Goal: Task Accomplishment & Management: Manage account settings

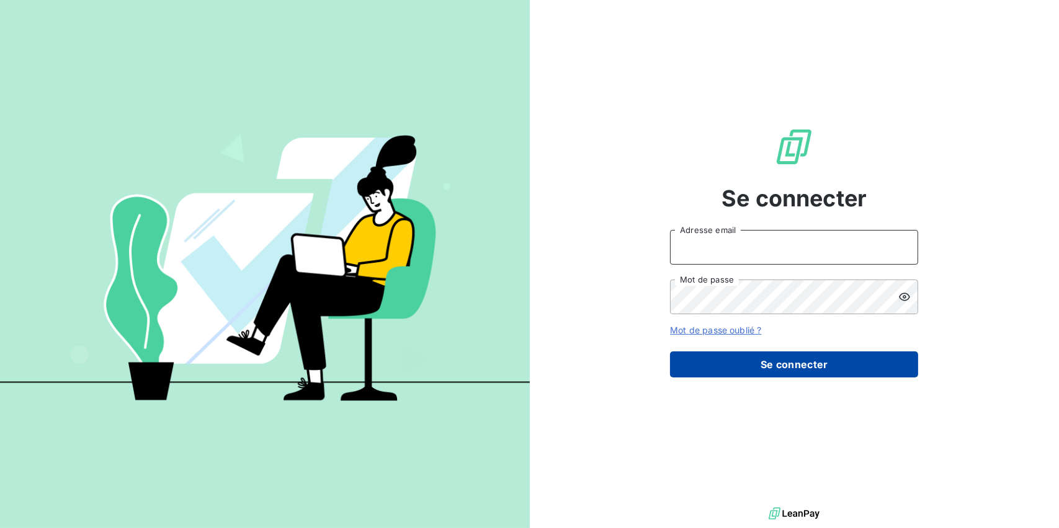
type input "[EMAIL_ADDRESS][PERSON_NAME][DOMAIN_NAME]"
click at [810, 371] on button "Se connecter" at bounding box center [794, 365] width 248 height 26
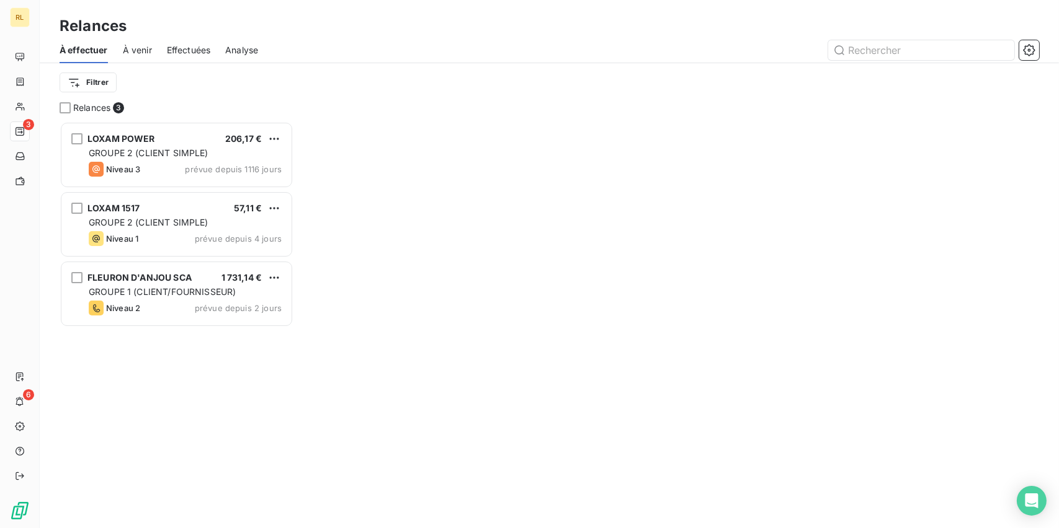
scroll to position [397, 224]
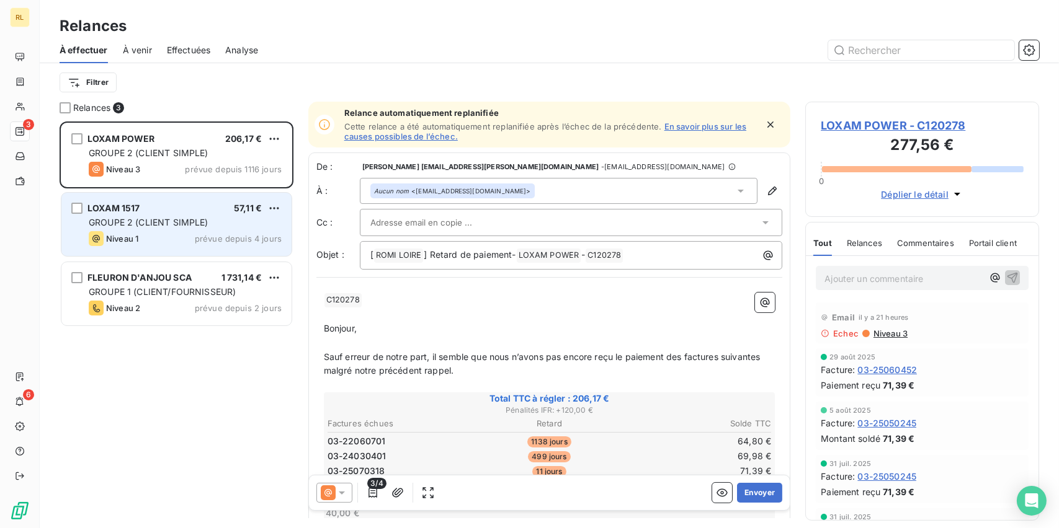
click at [169, 213] on div "LOXAM 1517 57,11 € GROUPE 2 (CLIENT SIMPLE) Niveau 1 prévue depuis 4 jours" at bounding box center [176, 224] width 230 height 63
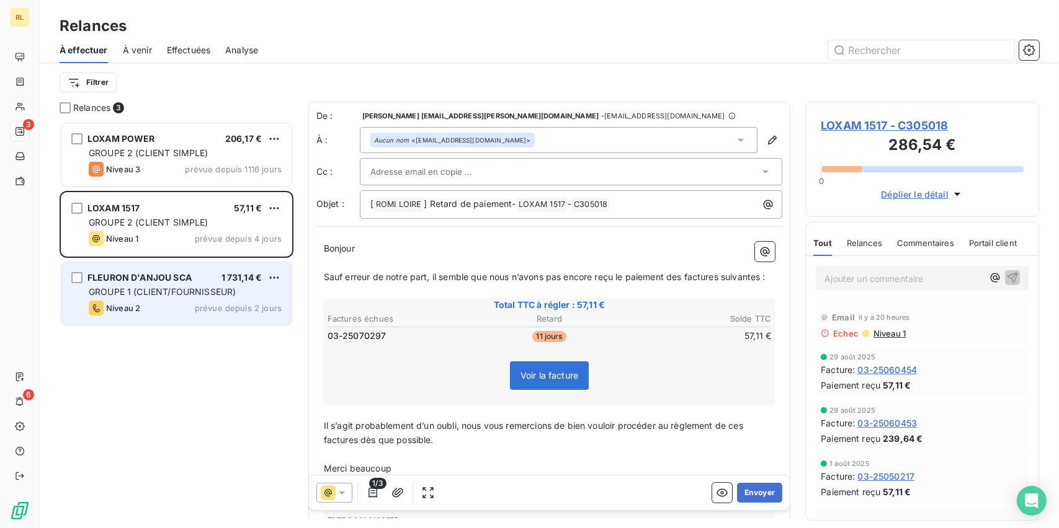
click at [168, 295] on span "GROUPE 1 (CLIENT/FOURNISSEUR)" at bounding box center [162, 292] width 147 height 11
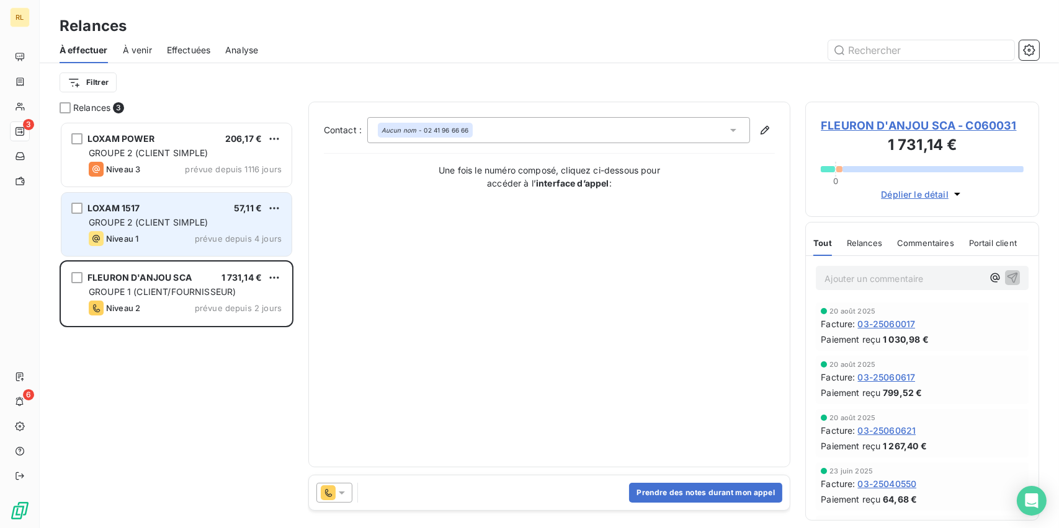
click at [171, 225] on span "GROUPE 2 (CLIENT SIMPLE)" at bounding box center [149, 222] width 120 height 11
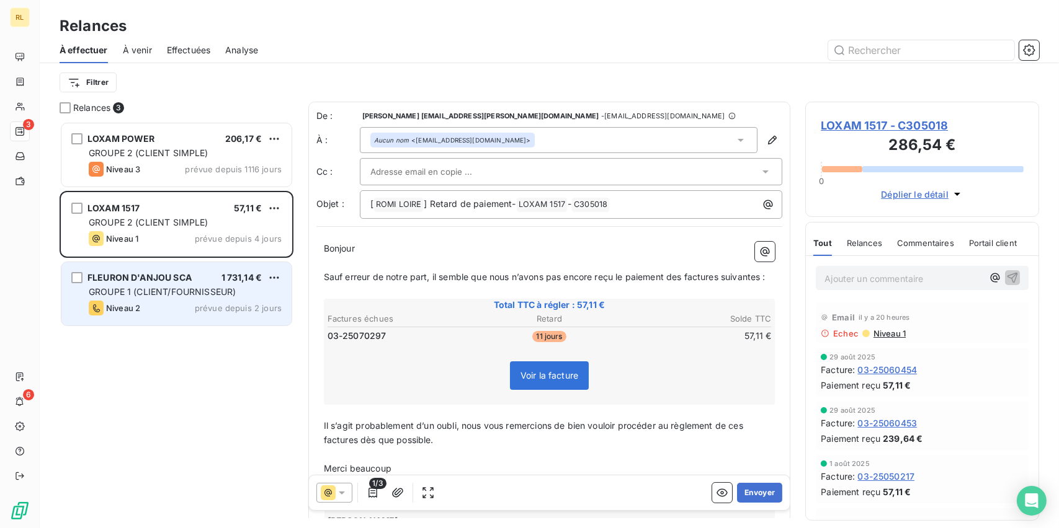
click at [176, 274] on span "FLEURON D'ANJOU SCA" at bounding box center [139, 277] width 104 height 11
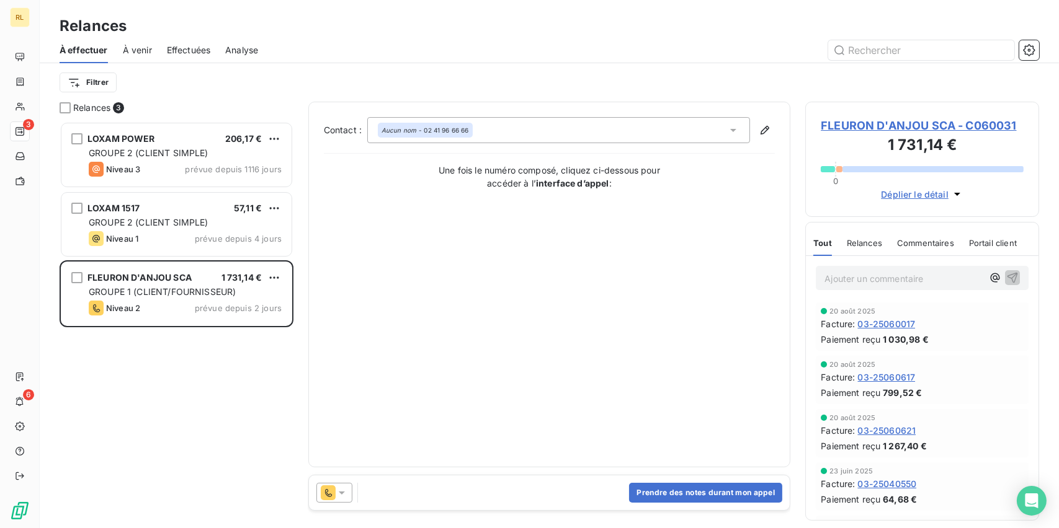
click at [337, 497] on icon at bounding box center [342, 493] width 12 height 12
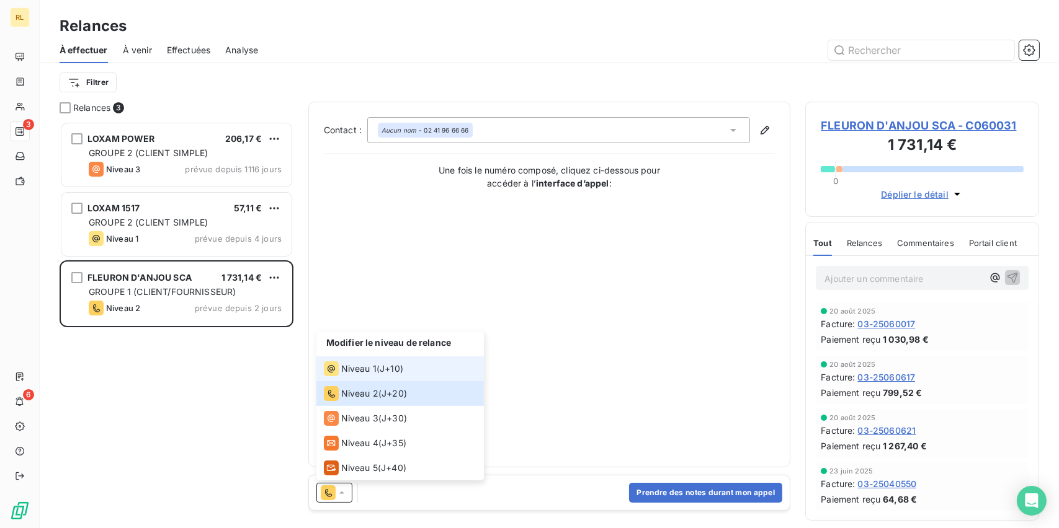
click at [349, 362] on div "Niveau 1" at bounding box center [350, 369] width 53 height 15
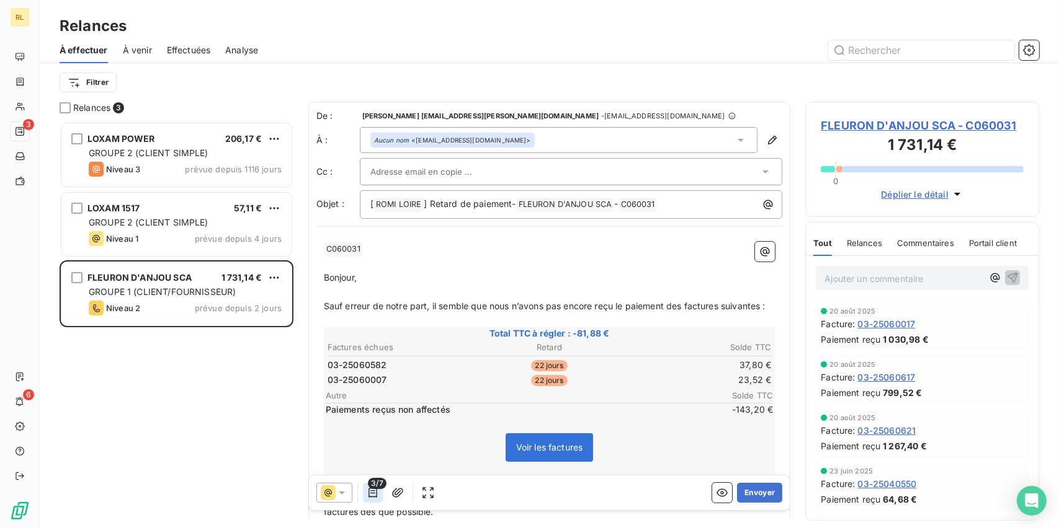
click at [370, 493] on icon "button" at bounding box center [372, 493] width 9 height 10
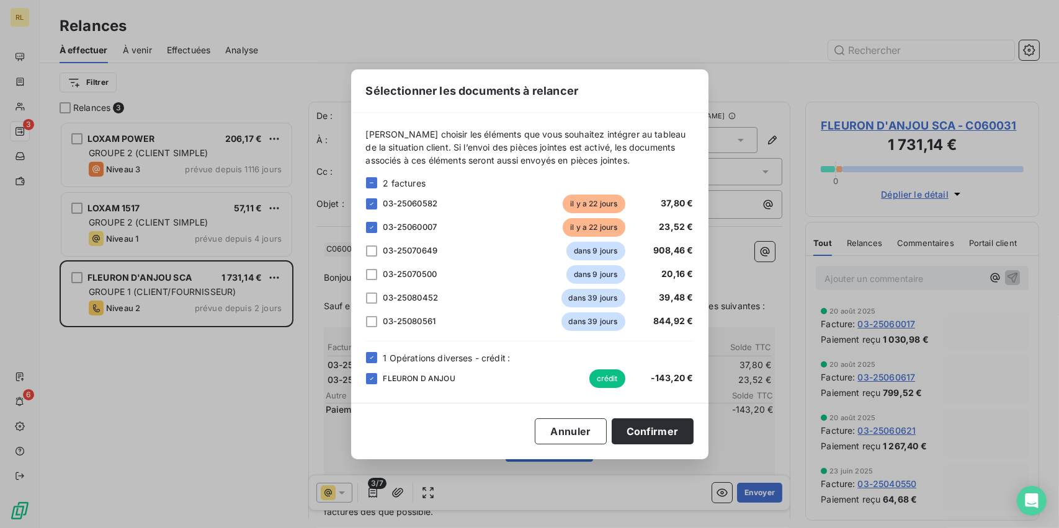
click at [364, 365] on div "[PERSON_NAME] choisir les éléments que vous souhaitez intégrer au tableau de la…" at bounding box center [529, 258] width 357 height 290
click at [371, 361] on icon at bounding box center [371, 357] width 7 height 7
click at [362, 251] on div "[PERSON_NAME] choisir les éléments que vous souhaitez intégrer au tableau de la…" at bounding box center [529, 258] width 357 height 290
click at [372, 258] on div "03-25070649 dans 9 jours 908,46 €" at bounding box center [529, 251] width 327 height 19
drag, startPoint x: 370, startPoint y: 254, endPoint x: 366, endPoint y: 274, distance: 20.2
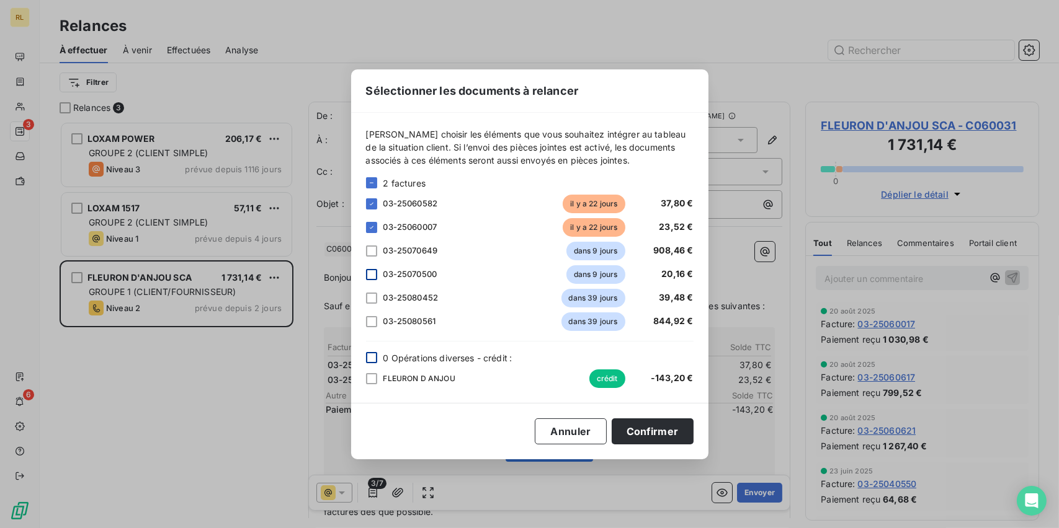
click at [368, 260] on div "2 factures 03-25060582 il y a 22 jours 37,80 € 03-25060007 il y a 22 jours 23,5…" at bounding box center [529, 254] width 327 height 154
click at [368, 280] on div "03-25070500 dans 9 jours 20,16 €" at bounding box center [529, 274] width 327 height 19
click at [373, 253] on div at bounding box center [371, 251] width 11 height 11
click at [370, 279] on div at bounding box center [371, 274] width 11 height 11
click at [370, 300] on div at bounding box center [371, 298] width 11 height 11
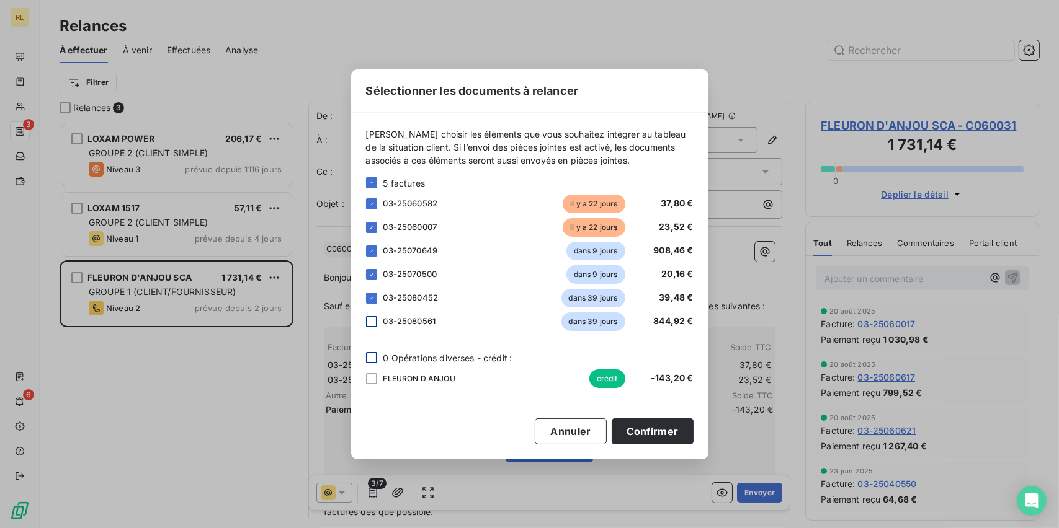
click at [370, 321] on div at bounding box center [371, 321] width 11 height 11
click at [656, 437] on button "Confirmer" at bounding box center [653, 432] width 82 height 26
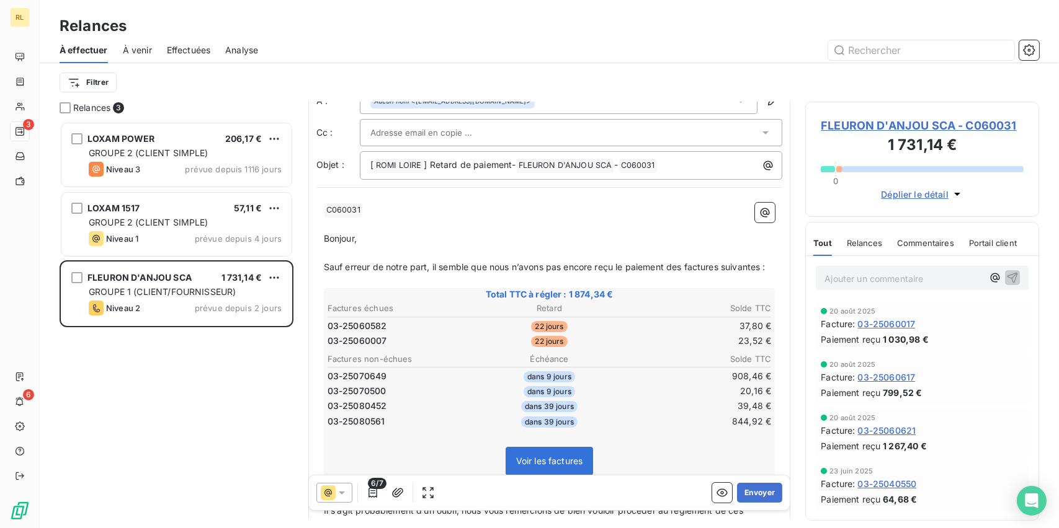
scroll to position [124, 0]
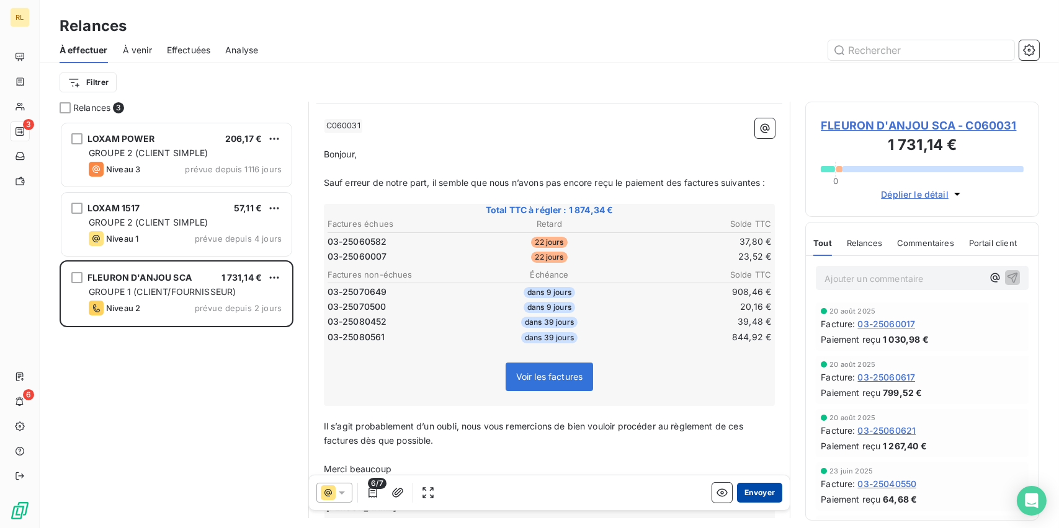
click at [748, 491] on button "Envoyer" at bounding box center [759, 493] width 45 height 20
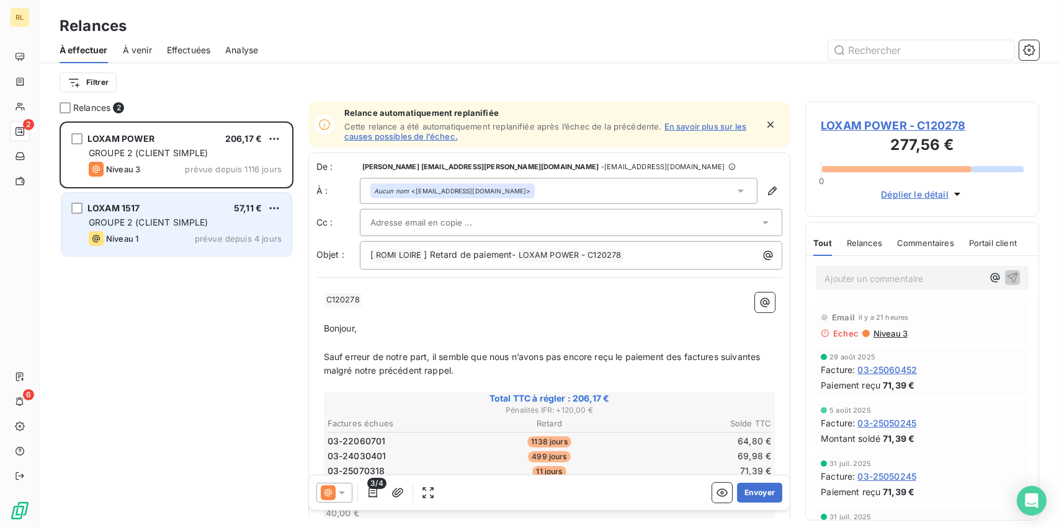
click at [113, 228] on div "GROUPE 2 (CLIENT SIMPLE)" at bounding box center [185, 222] width 193 height 12
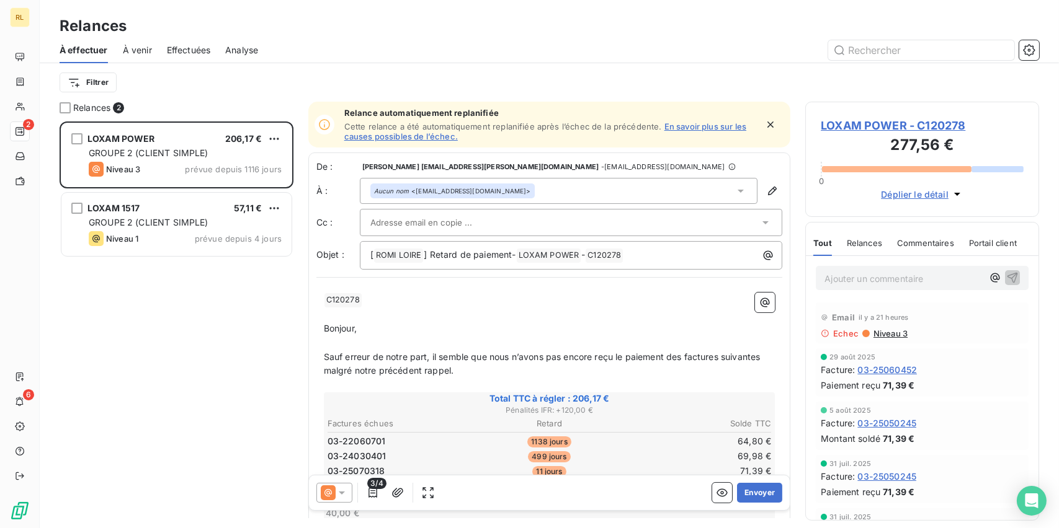
click at [530, 193] on div "Aucun nom <[EMAIL_ADDRESS][DOMAIN_NAME]>" at bounding box center [559, 191] width 398 height 26
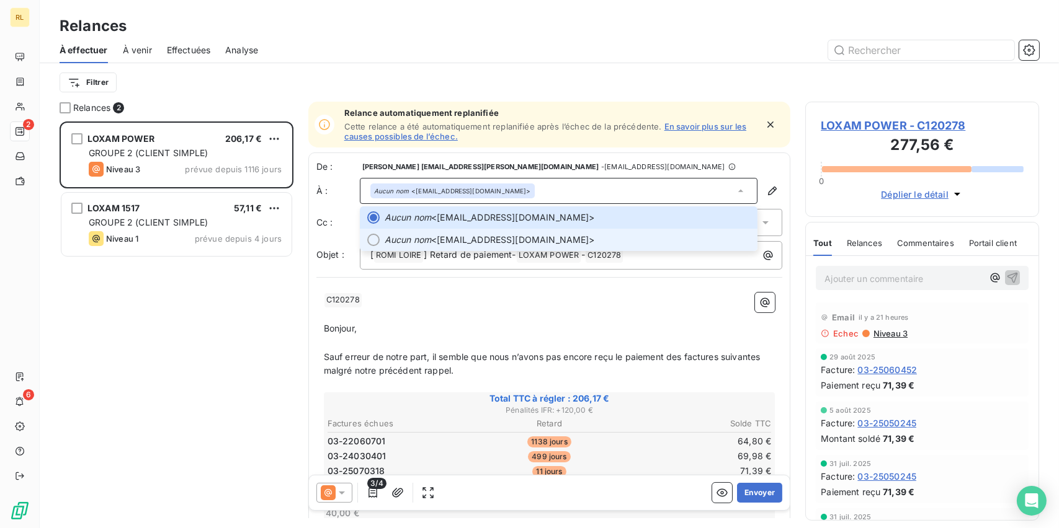
click at [513, 238] on span "Aucun nom <[EMAIL_ADDRESS][DOMAIN_NAME]>" at bounding box center [568, 240] width 366 height 12
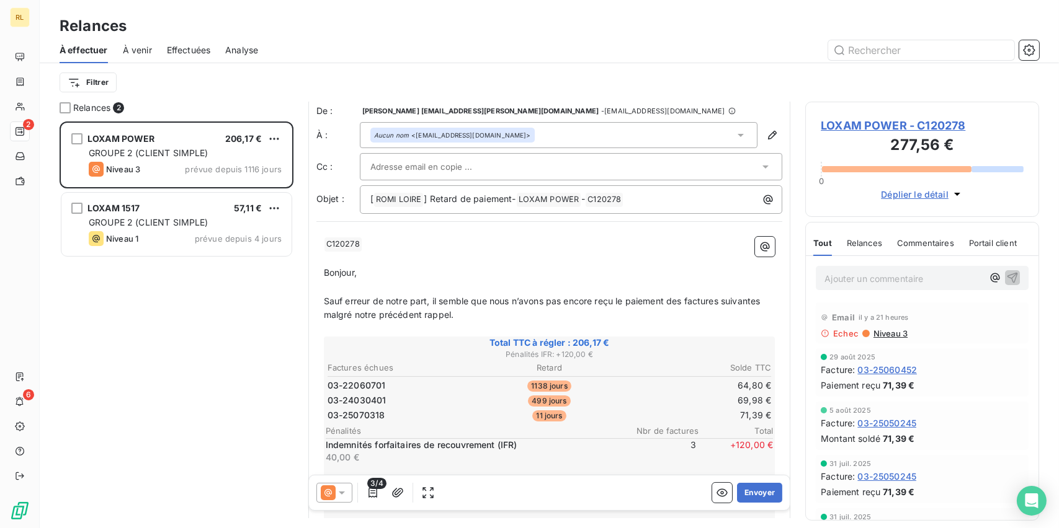
scroll to position [186, 0]
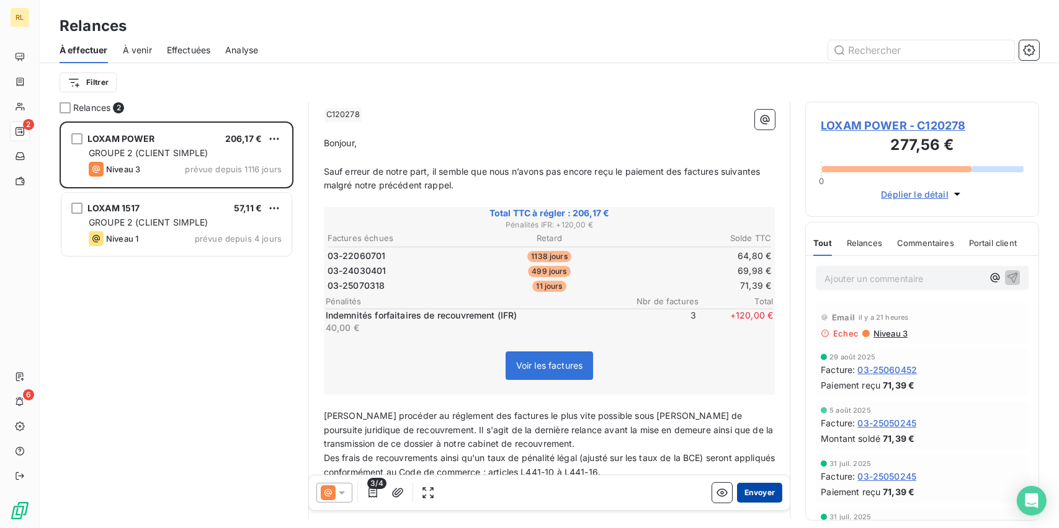
click at [754, 494] on button "Envoyer" at bounding box center [759, 493] width 45 height 20
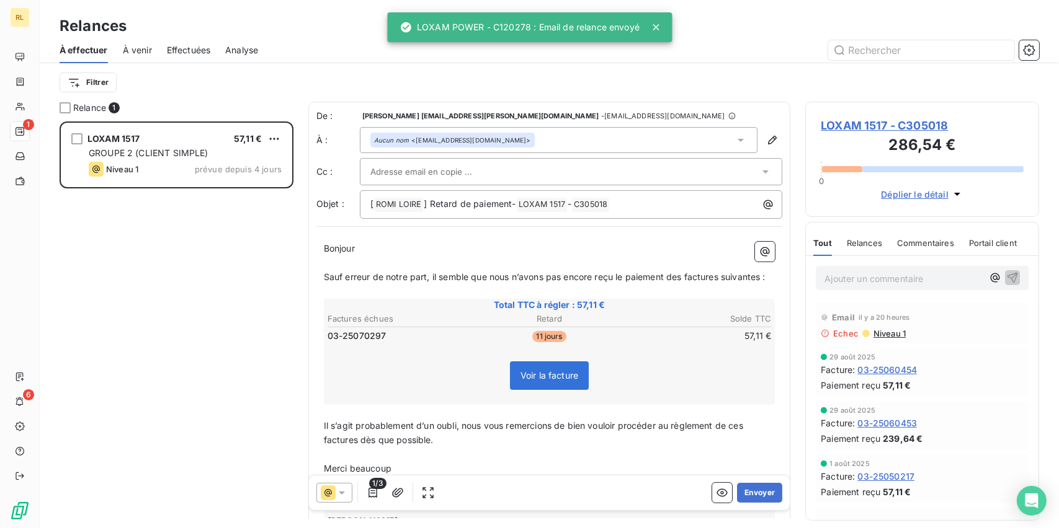
click at [344, 501] on div at bounding box center [334, 493] width 36 height 20
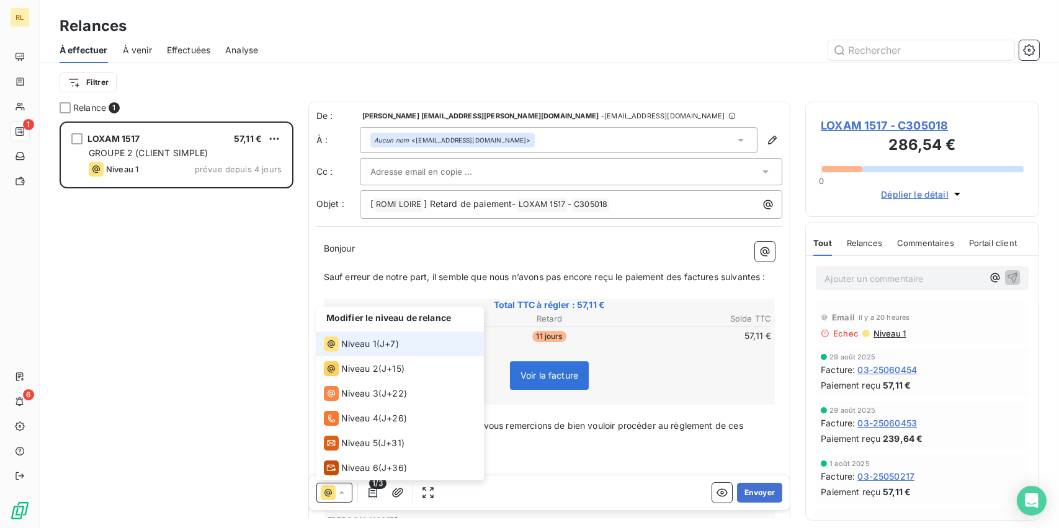
click at [350, 337] on div "Niveau 1" at bounding box center [350, 344] width 53 height 15
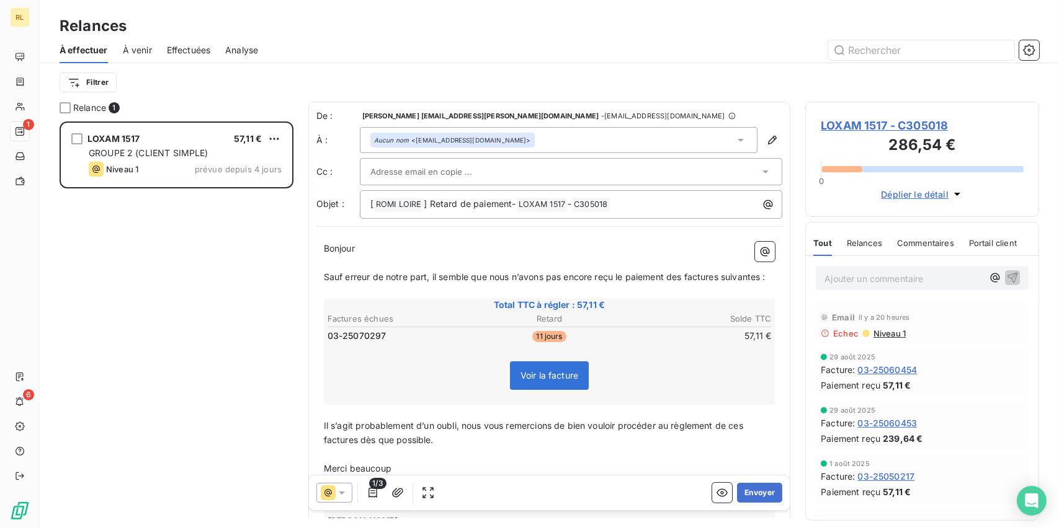
click at [476, 146] on div "Aucun nom <[EMAIL_ADDRESS][DOMAIN_NAME]>" at bounding box center [452, 140] width 164 height 15
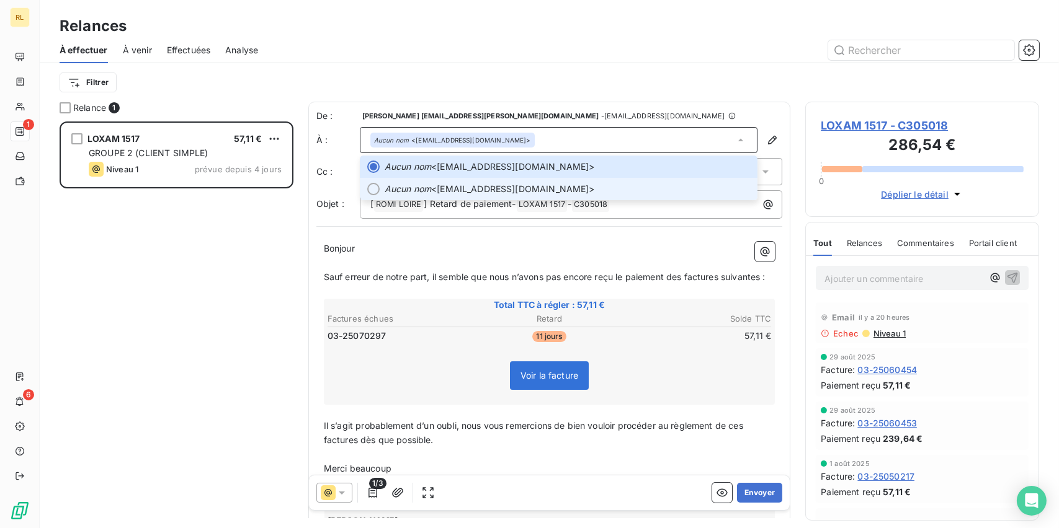
click at [473, 187] on span "Aucun nom <[EMAIL_ADDRESS][DOMAIN_NAME]>" at bounding box center [568, 189] width 366 height 12
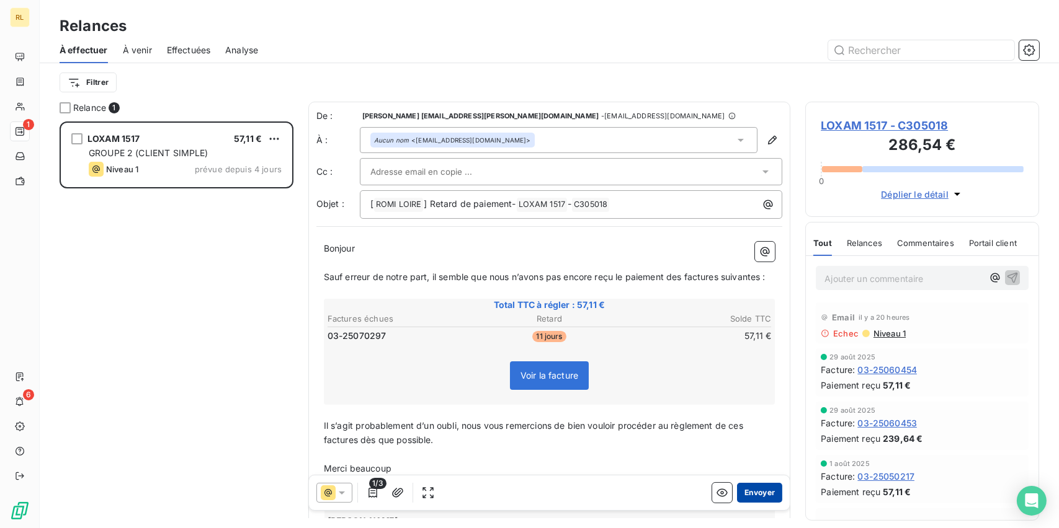
click at [744, 493] on button "Envoyer" at bounding box center [759, 493] width 45 height 20
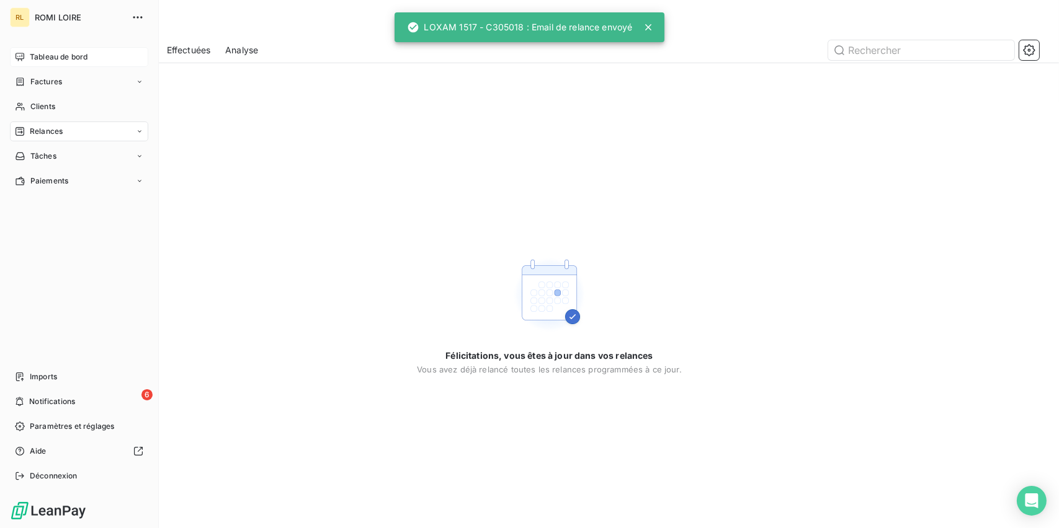
click at [32, 58] on span "Tableau de bord" at bounding box center [59, 56] width 58 height 11
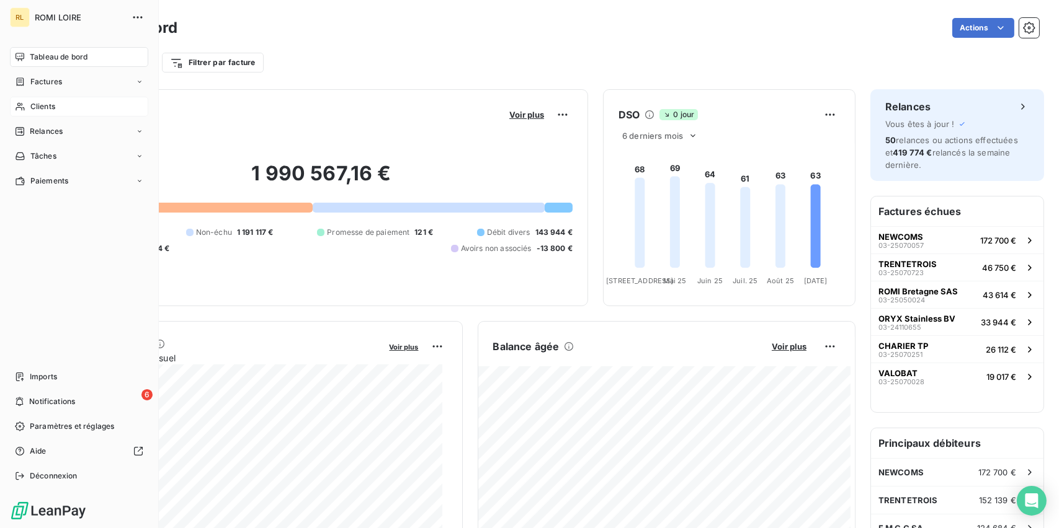
click at [23, 103] on icon at bounding box center [20, 107] width 11 height 10
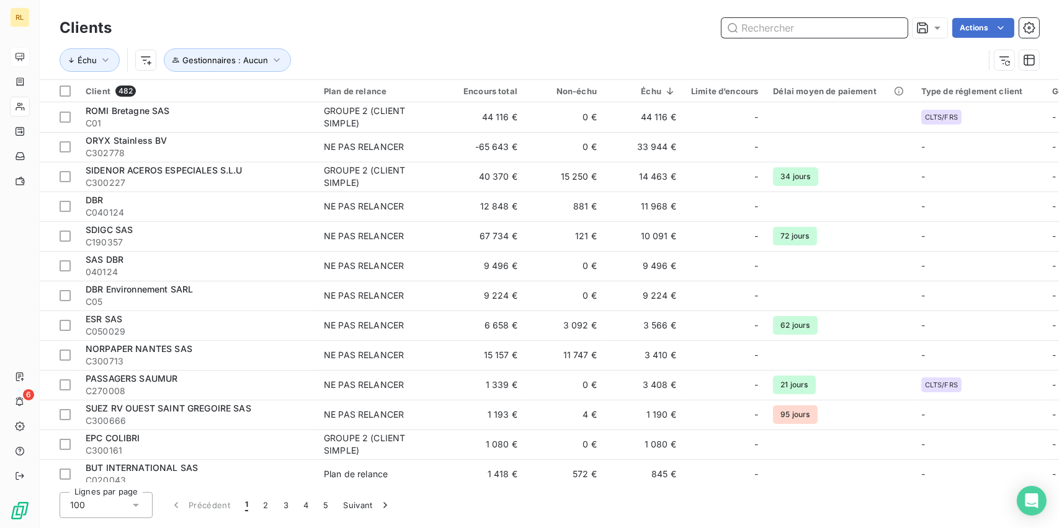
click at [803, 25] on input "text" at bounding box center [814, 28] width 186 height 20
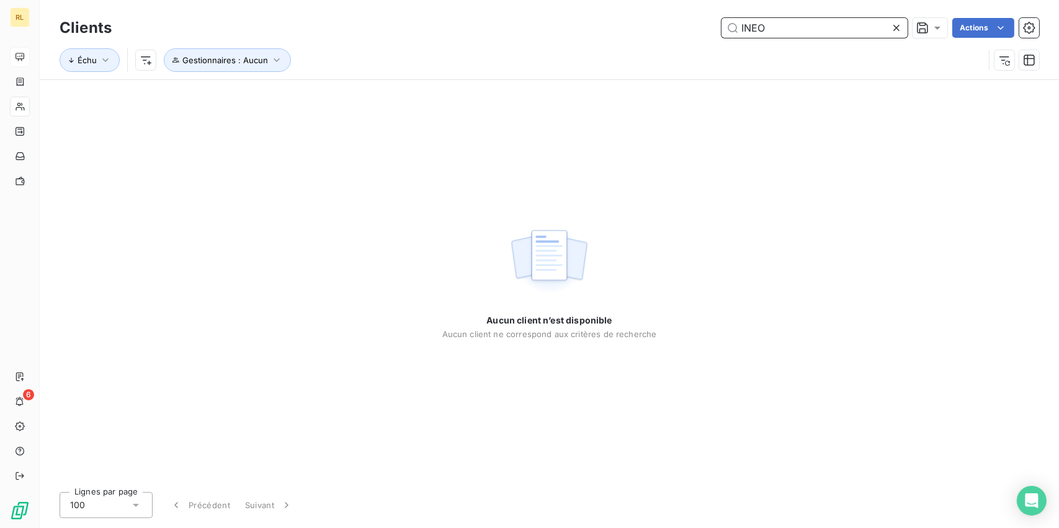
type input "INEO"
click at [113, 71] on span "Échu" at bounding box center [90, 60] width 60 height 24
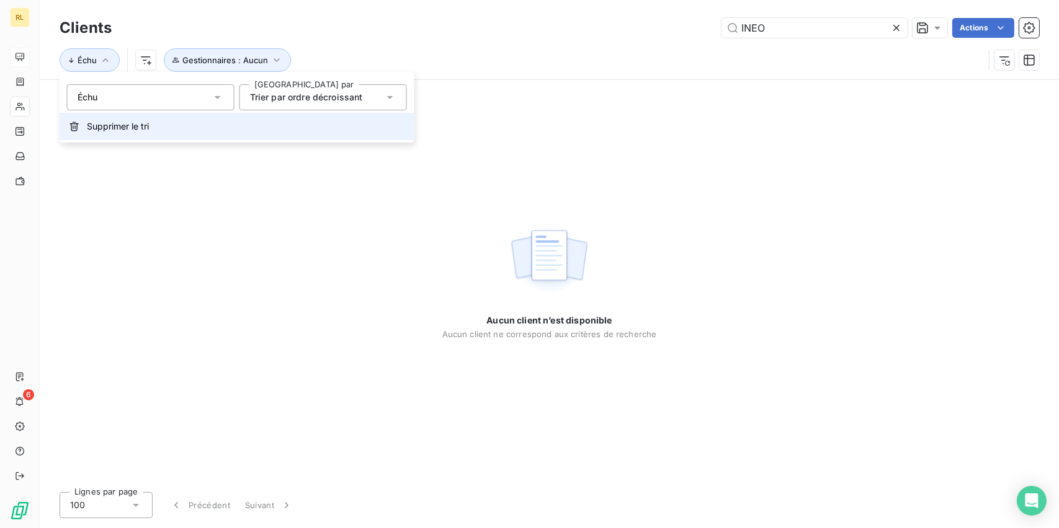
click at [82, 127] on button "Supprimer le tri" at bounding box center [237, 126] width 355 height 27
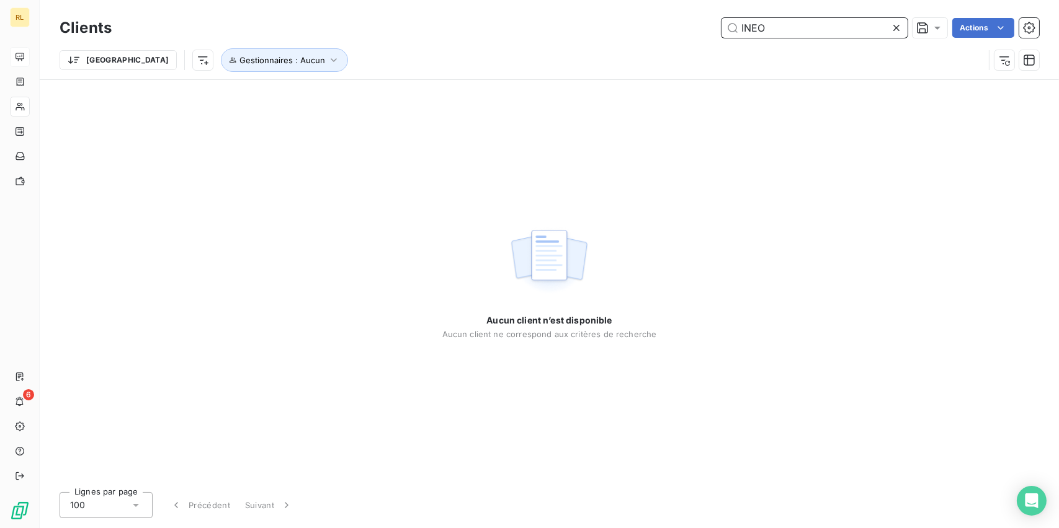
click at [797, 29] on input "INEO" at bounding box center [814, 28] width 186 height 20
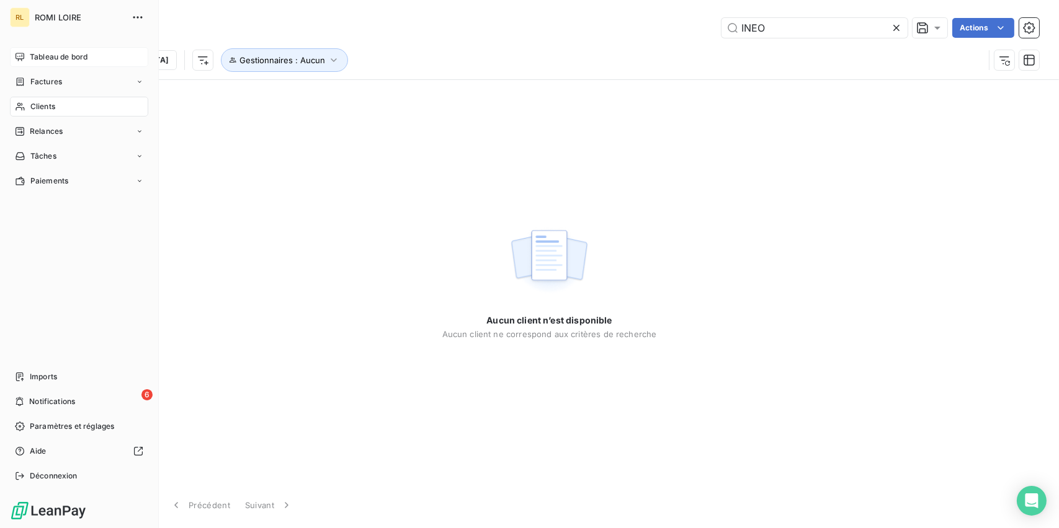
click at [29, 112] on div "Clients" at bounding box center [79, 107] width 138 height 20
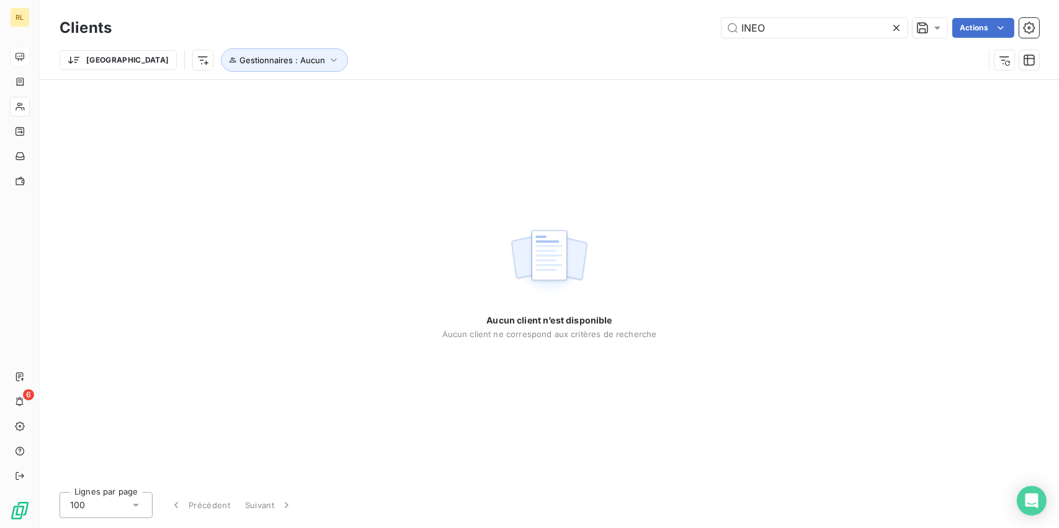
click at [897, 24] on icon at bounding box center [896, 28] width 12 height 12
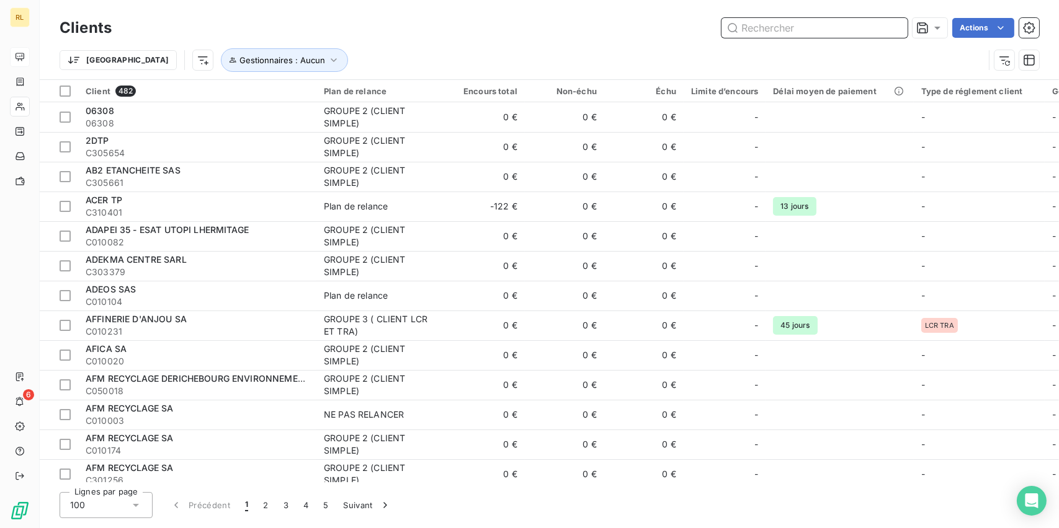
click at [749, 31] on input "text" at bounding box center [814, 28] width 186 height 20
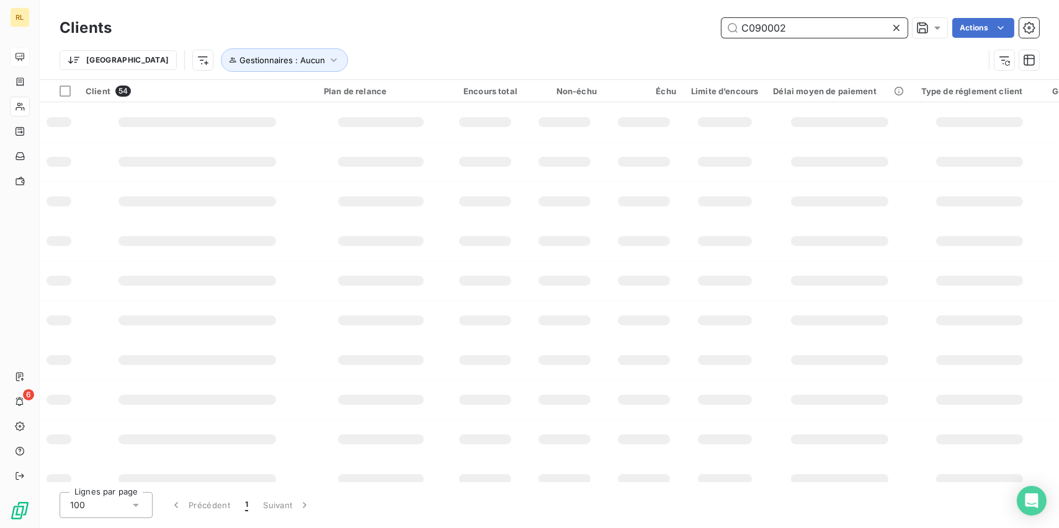
type input "C090002"
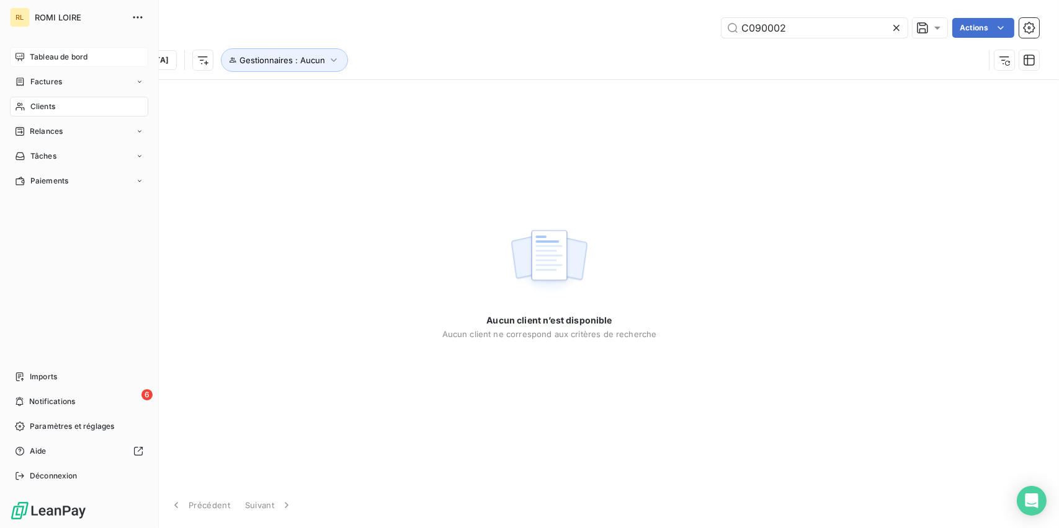
click at [23, 105] on icon at bounding box center [20, 107] width 11 height 10
click at [53, 78] on span "Factures" at bounding box center [46, 81] width 32 height 11
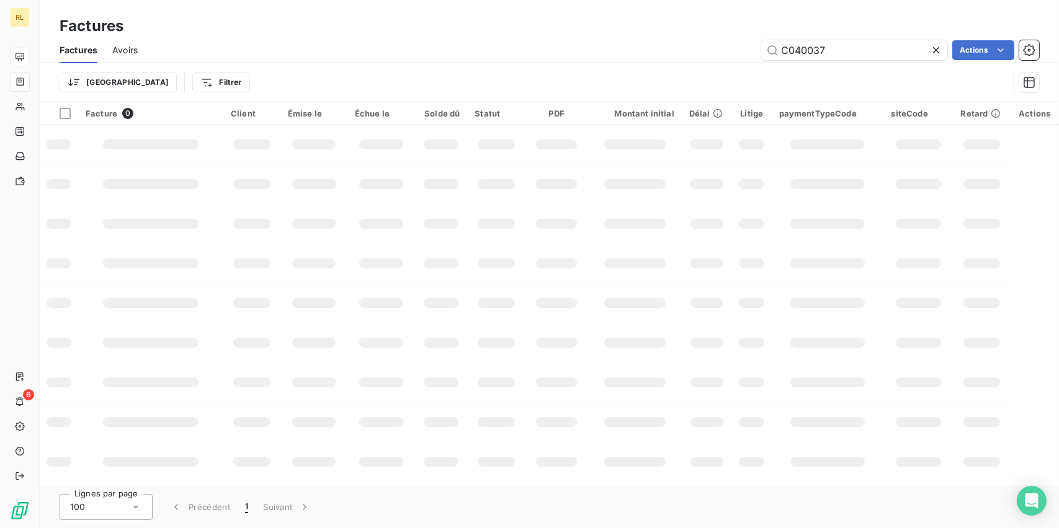
click at [358, 207] on td at bounding box center [381, 224] width 68 height 40
click at [848, 38] on div "Factures Avoirs C040037 Actions" at bounding box center [549, 50] width 1019 height 26
click at [838, 50] on input "C040037" at bounding box center [854, 50] width 186 height 20
type input "C090002"
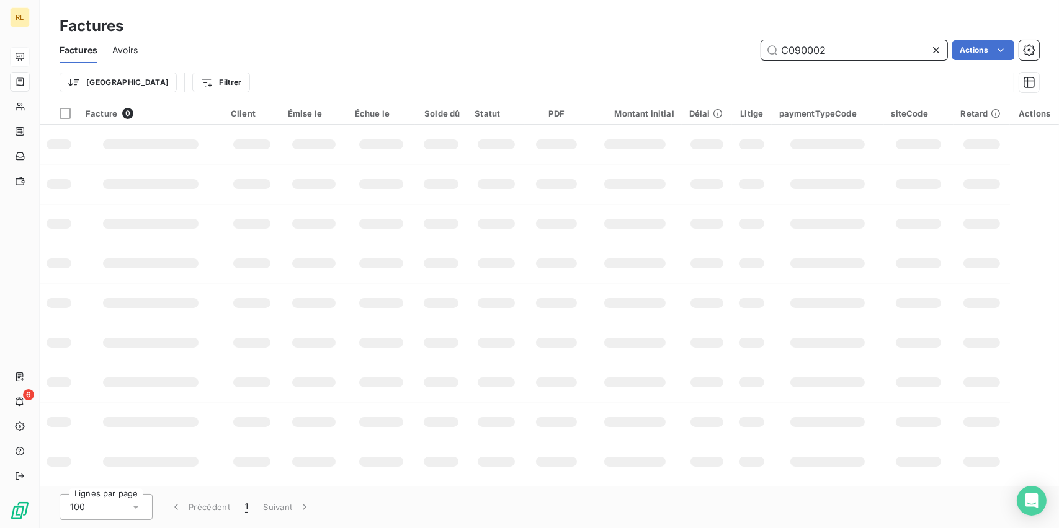
click at [870, 50] on input "C090002" at bounding box center [854, 50] width 186 height 20
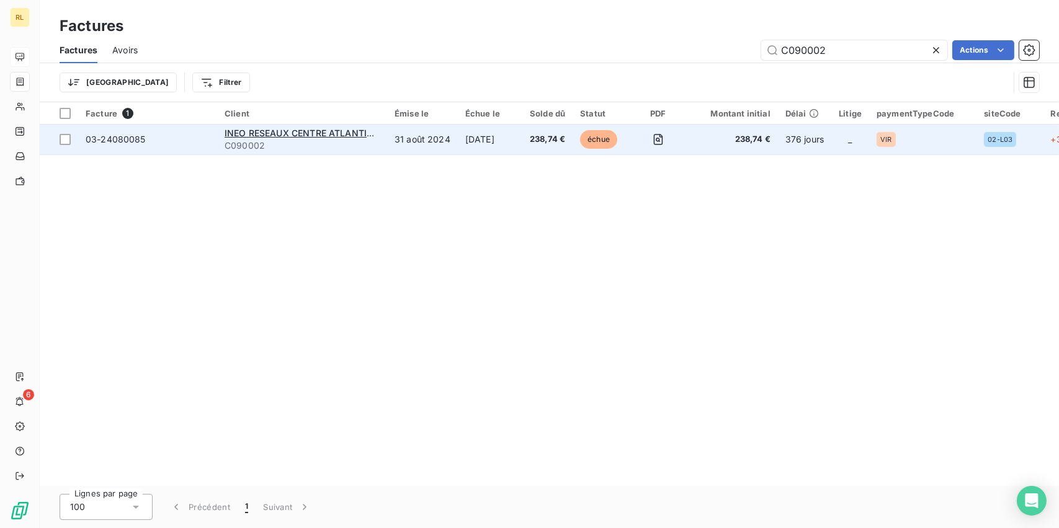
click at [250, 140] on span "C090002" at bounding box center [302, 146] width 155 height 12
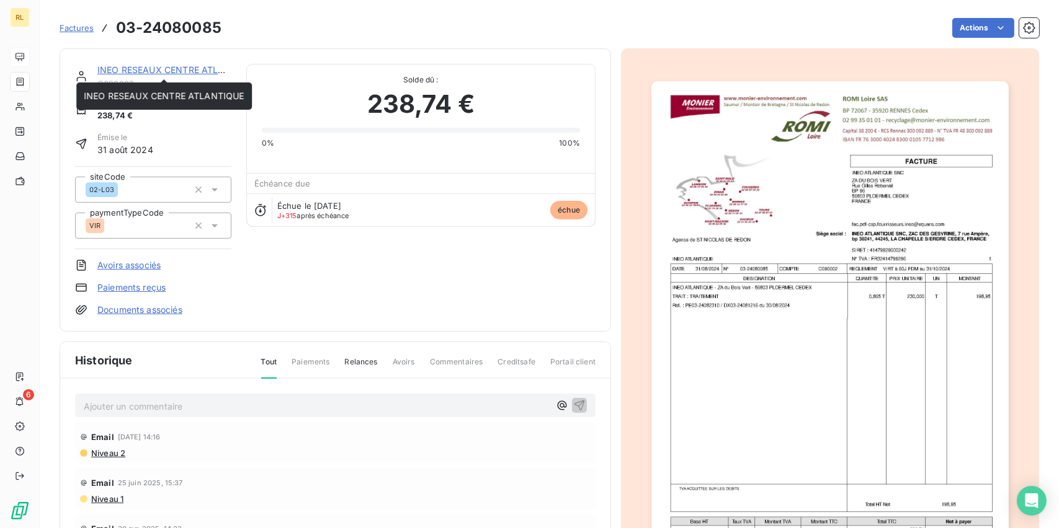
click at [158, 72] on link "INEO RESEAUX CENTRE ATLANTIQUE" at bounding box center [177, 70] width 161 height 11
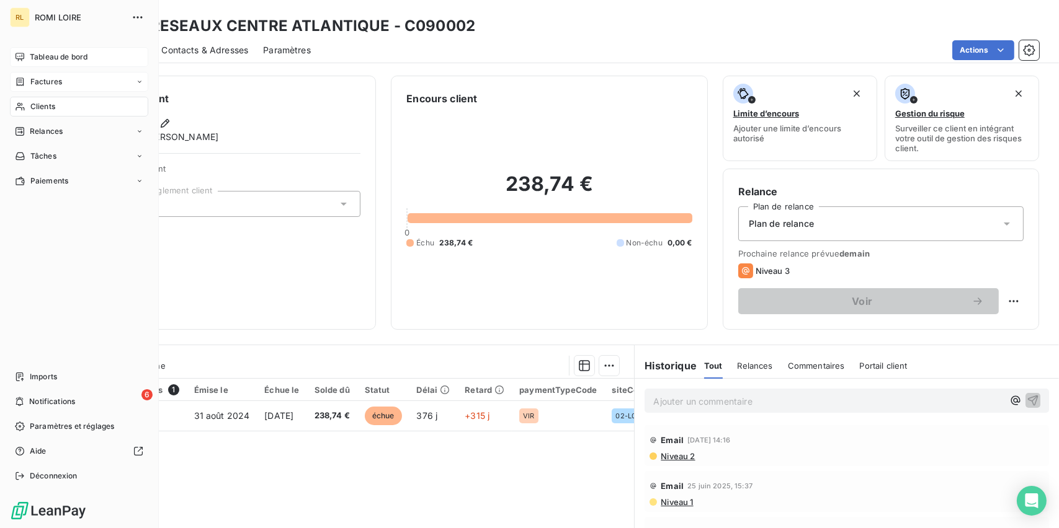
click at [37, 83] on span "Factures" at bounding box center [46, 81] width 32 height 11
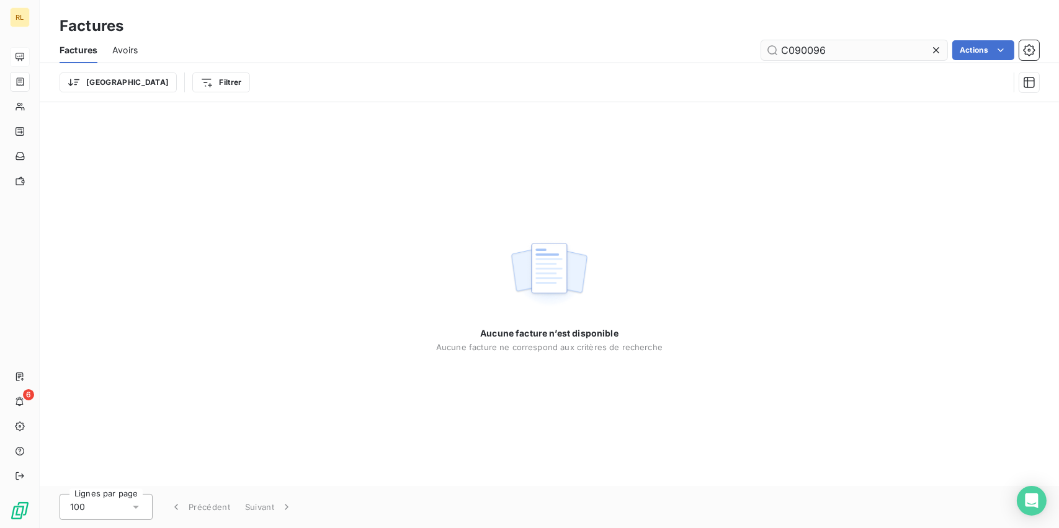
click at [834, 50] on input "C090096" at bounding box center [854, 50] width 186 height 20
type input "C090068"
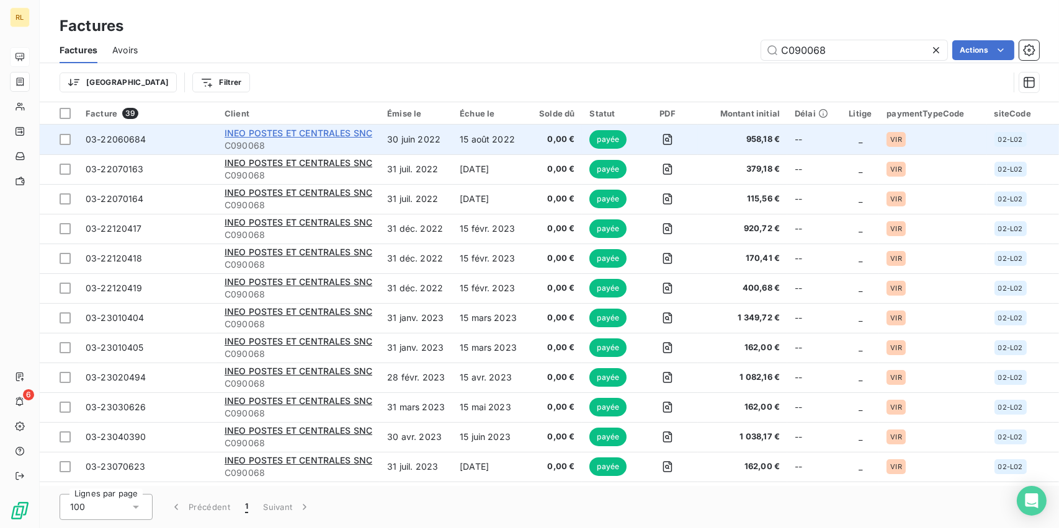
click at [324, 131] on span "INEO POSTES ET CENTRALES SNC" at bounding box center [299, 133] width 148 height 11
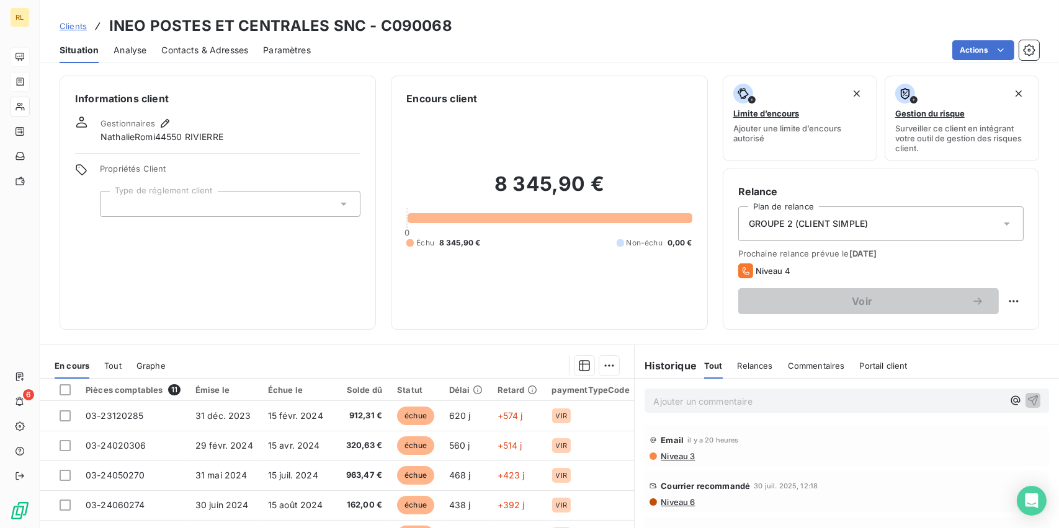
click at [754, 365] on span "Relances" at bounding box center [754, 366] width 35 height 10
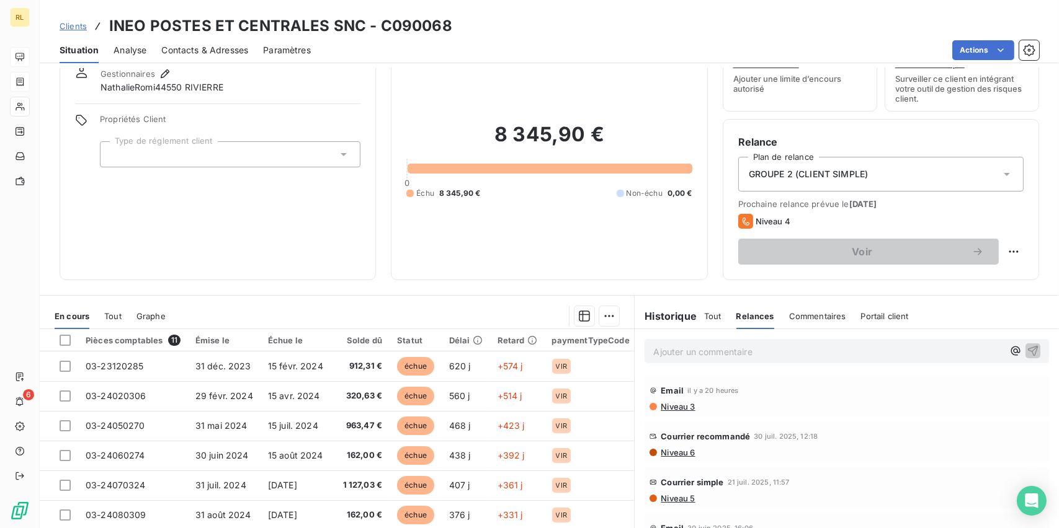
scroll to position [124, 0]
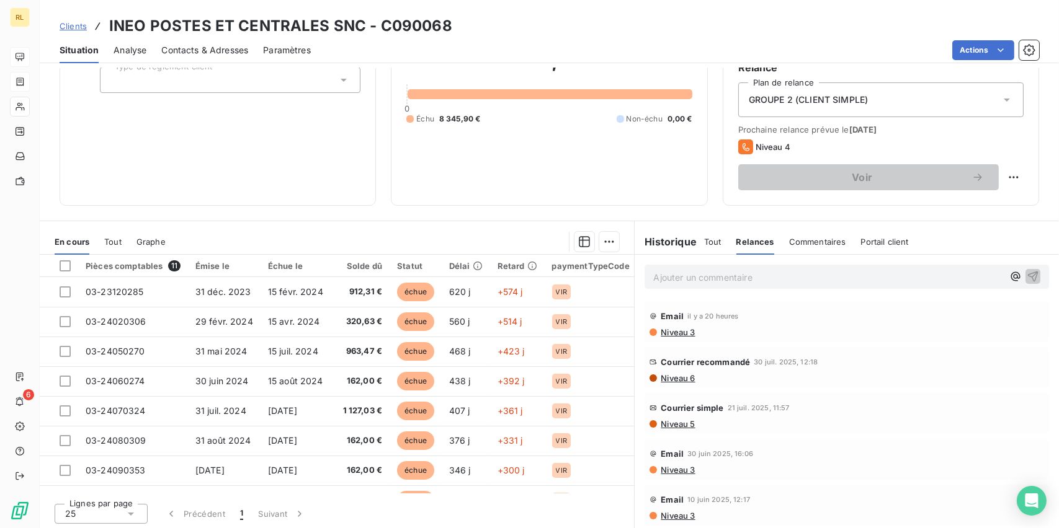
click at [664, 333] on span "Niveau 3" at bounding box center [676, 332] width 35 height 10
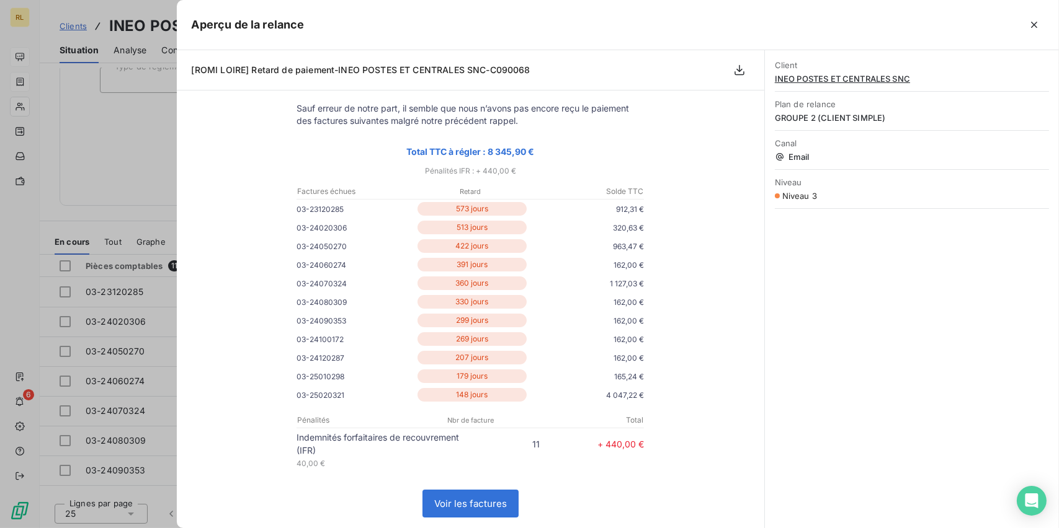
scroll to position [0, 0]
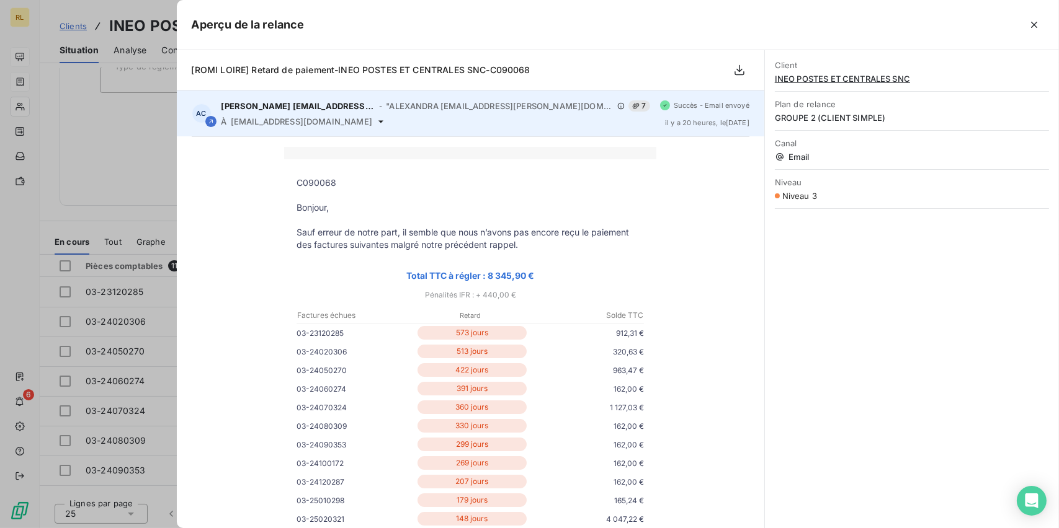
click at [628, 109] on span "7" at bounding box center [639, 105] width 22 height 11
click at [435, 117] on div "À [EMAIL_ADDRESS][DOMAIN_NAME]" at bounding box center [435, 122] width 429 height 10
click at [426, 100] on div "[PERSON_NAME] [EMAIL_ADDRESS][PERSON_NAME][DOMAIN_NAME] - "[PERSON_NAME] [EMAIL…" at bounding box center [435, 105] width 429 height 11
click at [308, 94] on div "AC [PERSON_NAME] [EMAIL_ADDRESS][PERSON_NAME][DOMAIN_NAME] - "ALEXANDRA [EMAIL_…" at bounding box center [470, 114] width 587 height 46
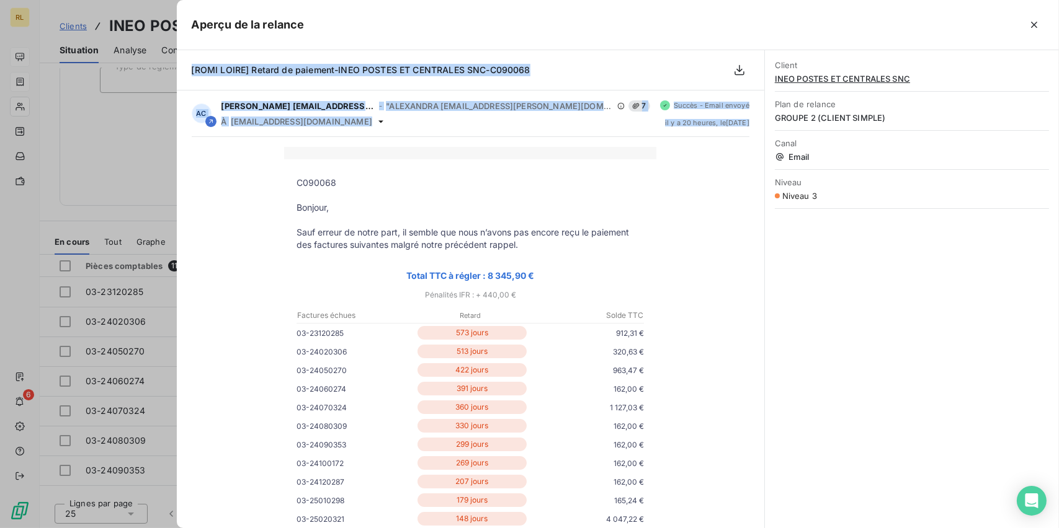
drag, startPoint x: 725, startPoint y: 505, endPoint x: 179, endPoint y: 74, distance: 696.0
click at [179, 74] on div "[ROMI LOIRE] Retard de paiement-INEO POSTES ET CENTRALES SNC-C090068 AC [PERSON…" at bounding box center [470, 289] width 587 height 478
copy div "[ROMI LOIRE] Retard de paiement-INEO POSTES ET CENTRALES SNC-C090068 AC [PERSON…"
click at [1034, 23] on icon "button" at bounding box center [1034, 25] width 12 height 12
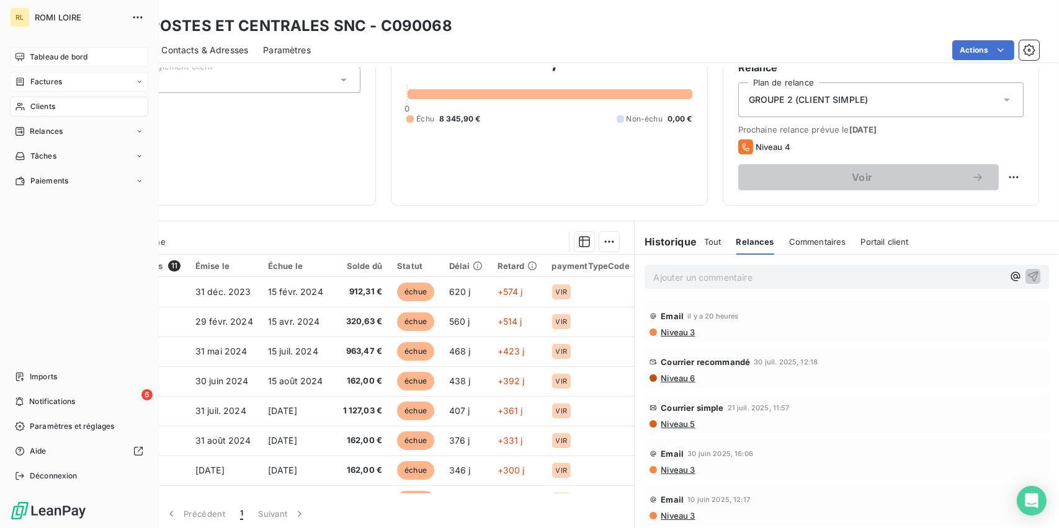
click at [46, 52] on span "Tableau de bord" at bounding box center [59, 56] width 58 height 11
